Goal: Transaction & Acquisition: Purchase product/service

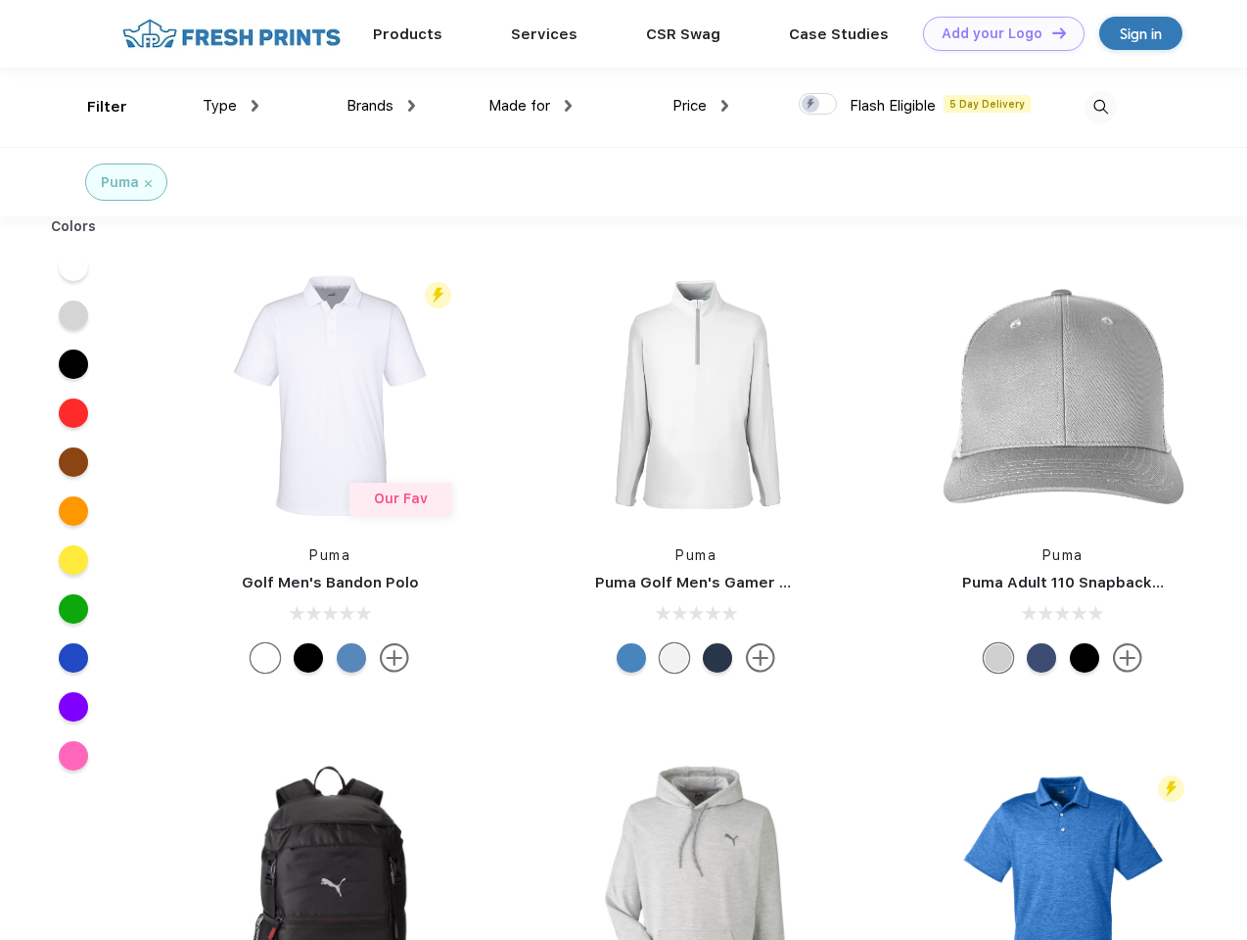
click at [997, 33] on link "Add your Logo Design Tool" at bounding box center [1004, 34] width 162 height 34
click at [0, 0] on div "Design Tool" at bounding box center [0, 0] width 0 height 0
click at [1050, 32] on link "Add your Logo Design Tool" at bounding box center [1004, 34] width 162 height 34
click at [94, 107] on div "Filter" at bounding box center [107, 107] width 40 height 23
click at [231, 106] on span "Type" at bounding box center [220, 106] width 34 height 18
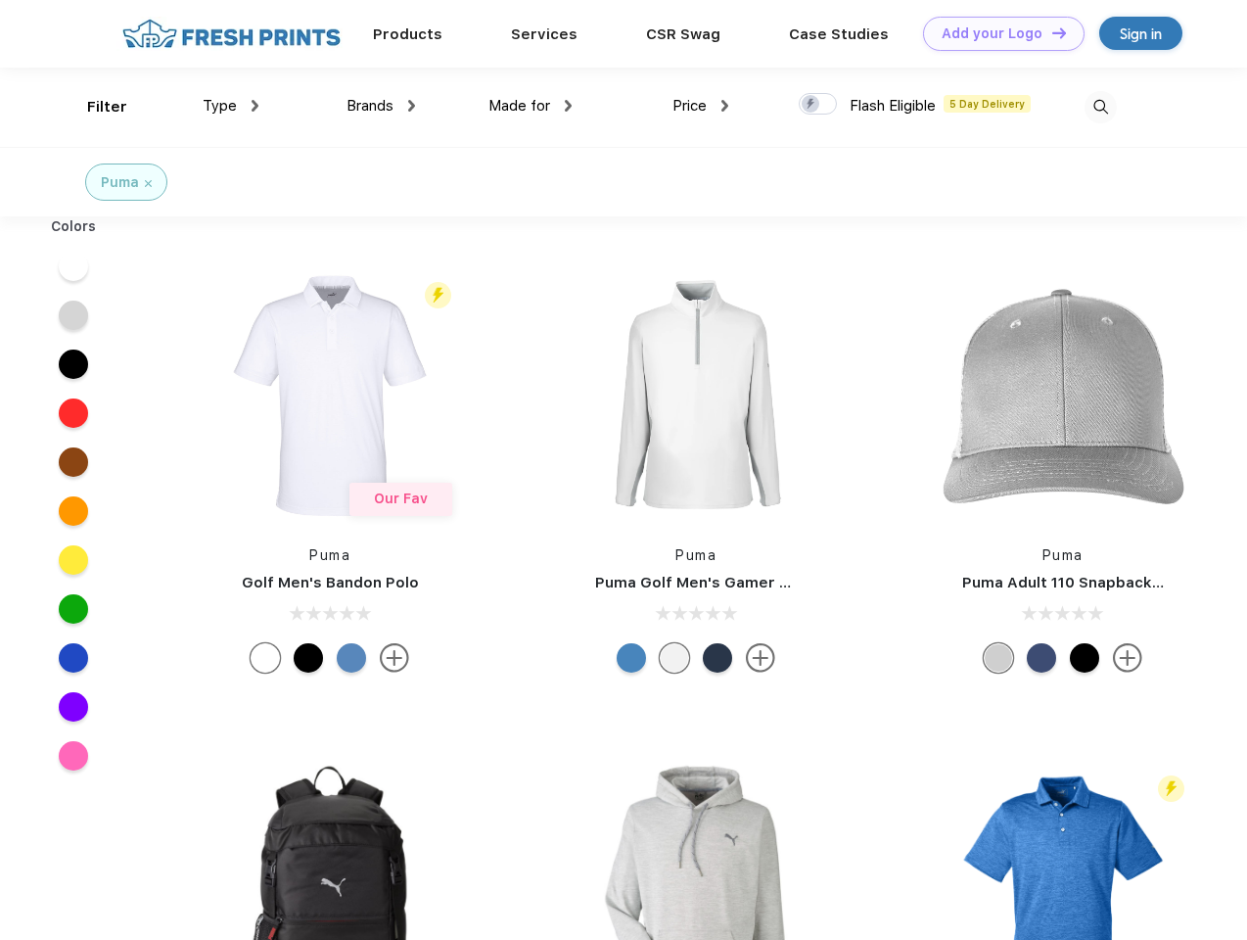
click at [381, 106] on span "Brands" at bounding box center [370, 106] width 47 height 18
click at [531, 106] on span "Made for" at bounding box center [520, 106] width 62 height 18
click at [701, 106] on span "Price" at bounding box center [690, 106] width 34 height 18
click at [818, 105] on div at bounding box center [818, 104] width 38 height 22
click at [812, 105] on input "checkbox" at bounding box center [805, 98] width 13 height 13
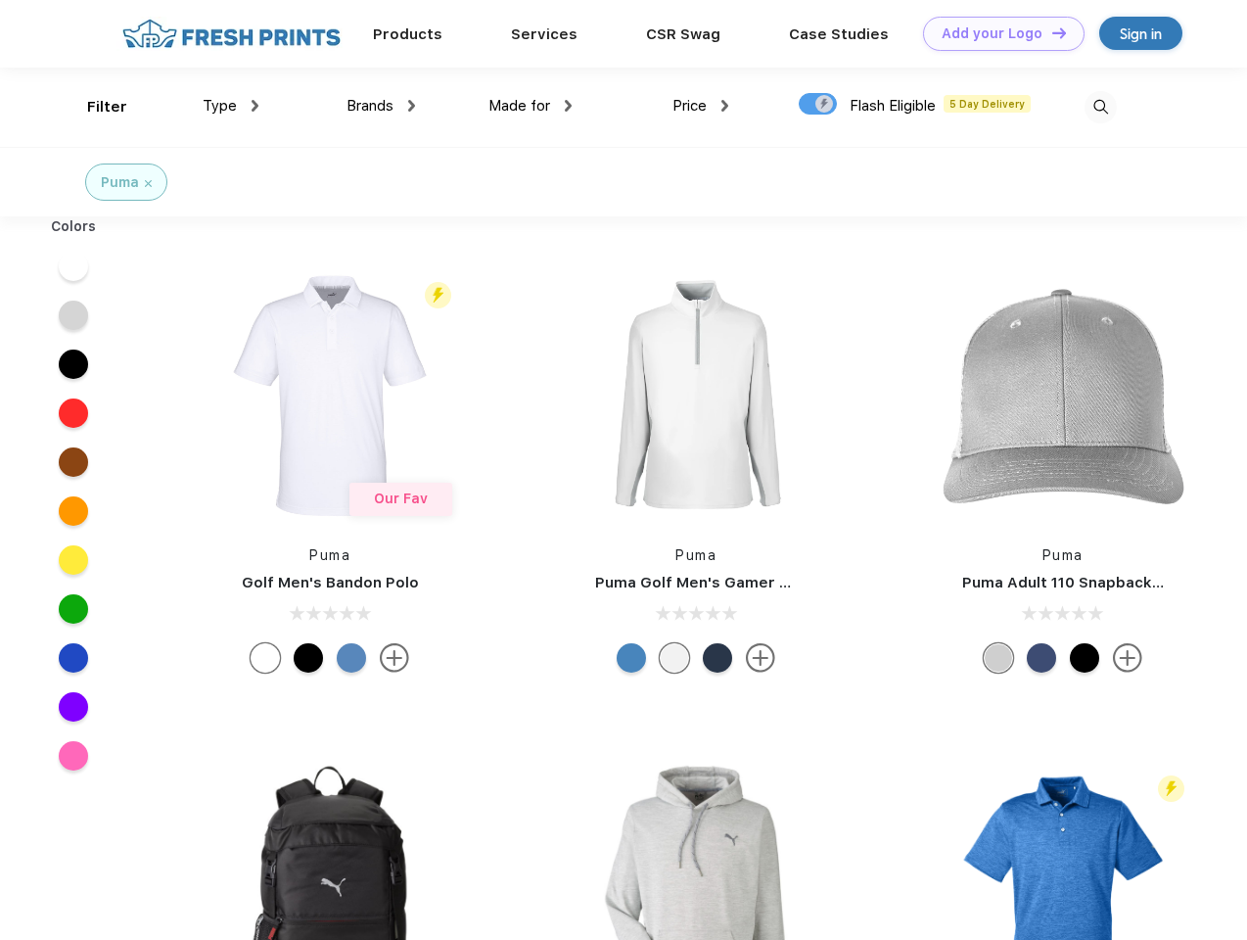
click at [1100, 107] on img at bounding box center [1101, 107] width 32 height 32
